Goal: Information Seeking & Learning: Learn about a topic

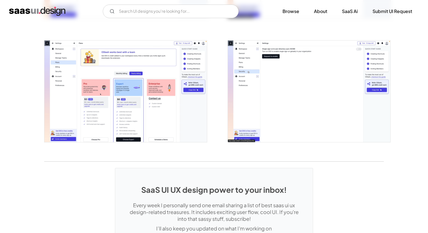
scroll to position [1210, 0]
click at [59, 8] on img "home" at bounding box center [37, 11] width 56 height 9
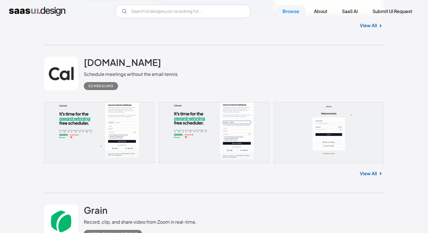
scroll to position [4957, 0]
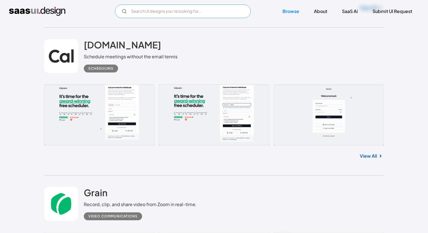
click at [157, 15] on input "Email Form" at bounding box center [183, 12] width 136 height 14
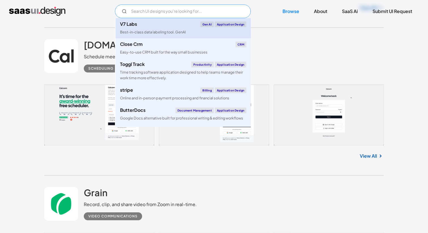
click at [151, 29] on link "V7 Labs Gen AI Application Design Best-in-class data labeling tool. GenAI" at bounding box center [182, 28] width 135 height 20
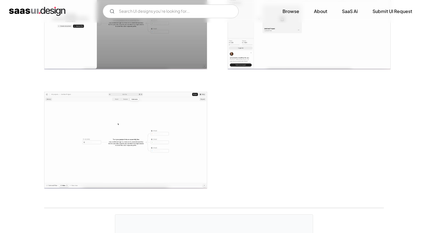
scroll to position [1390, 0]
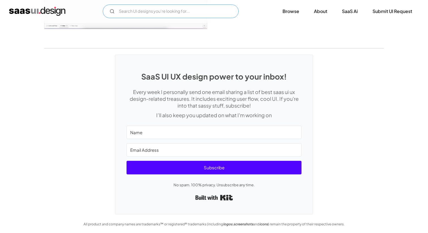
click at [181, 9] on input "Email Form" at bounding box center [171, 12] width 136 height 14
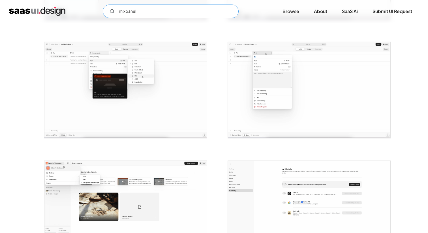
scroll to position [0, 0]
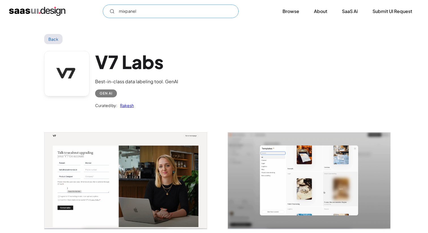
click at [115, 10] on input "mixpanel" at bounding box center [171, 12] width 136 height 14
type input "mixpanel"
click at [56, 38] on link "Back" at bounding box center [53, 39] width 18 height 10
click at [54, 41] on link "Back" at bounding box center [53, 39] width 18 height 10
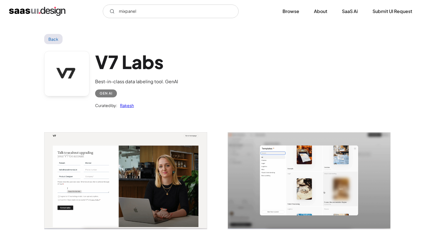
click at [59, 40] on link "Back" at bounding box center [53, 39] width 18 height 10
click at [147, 15] on input "Email Form" at bounding box center [171, 12] width 136 height 14
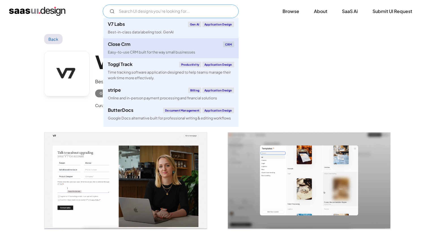
click at [134, 44] on div "Close Crm CRM" at bounding box center [171, 45] width 126 height 6
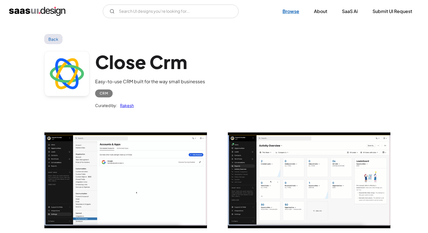
click at [291, 11] on link "Browse" at bounding box center [291, 11] width 30 height 12
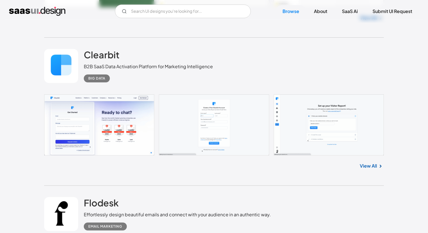
scroll to position [2705, 0]
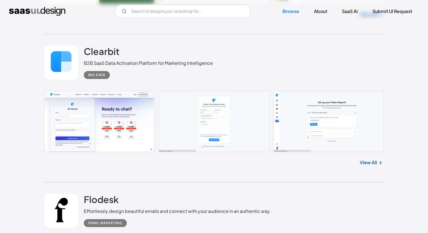
click at [367, 166] on link "View All" at bounding box center [368, 162] width 17 height 7
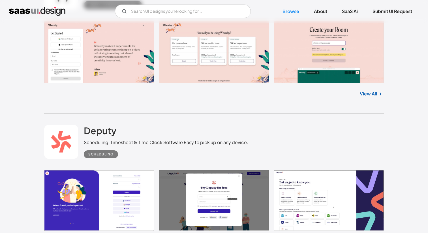
scroll to position [5676, 0]
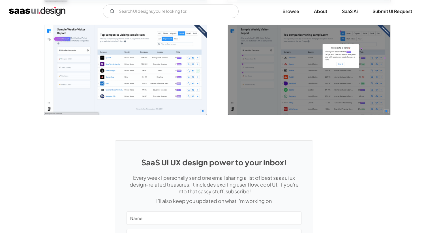
scroll to position [1007, 0]
